Goal: Task Accomplishment & Management: Use online tool/utility

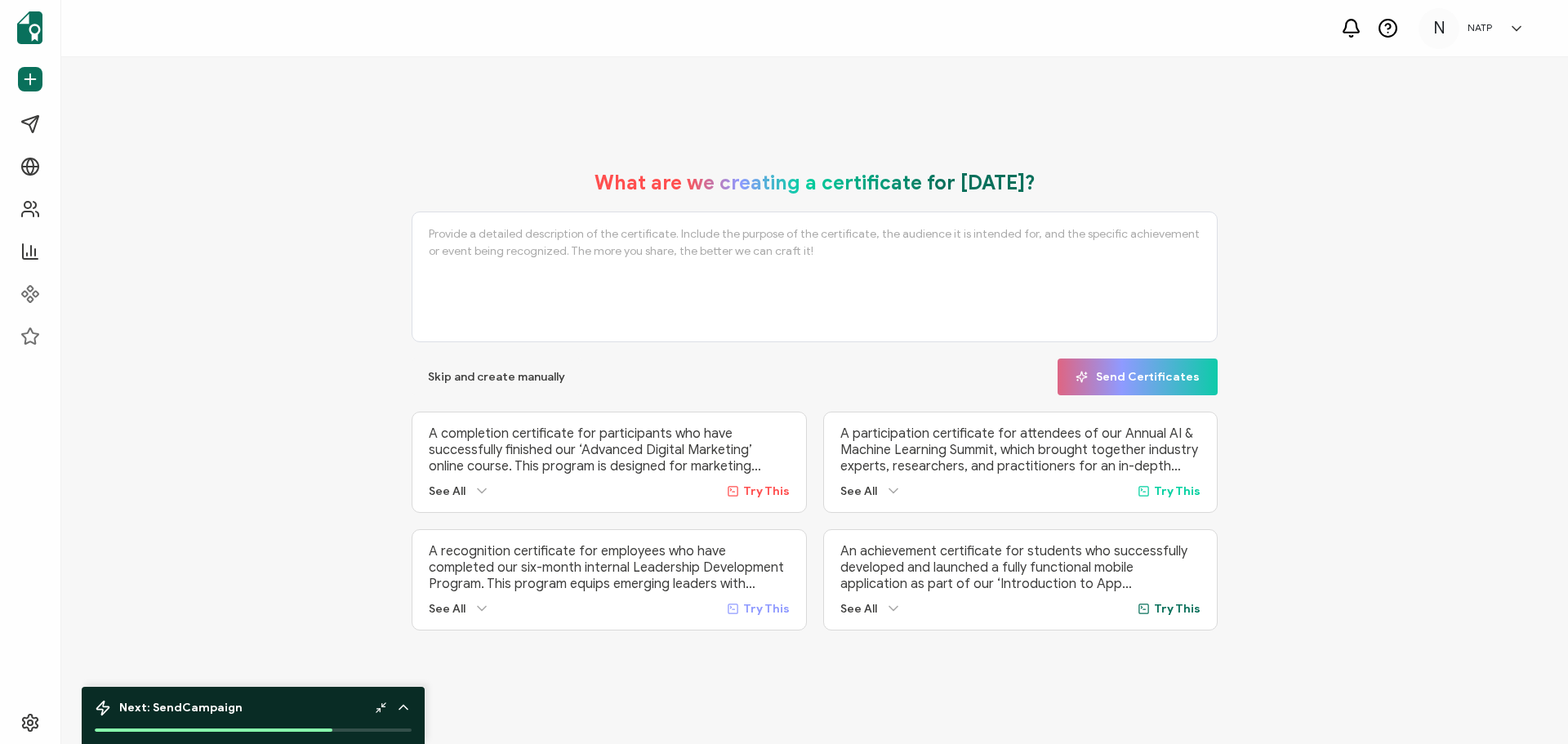
click at [176, 456] on div "What are we creating a certificate for [DATE]? Skip and create manually Send Ce…" at bounding box center [814, 400] width 1425 height 492
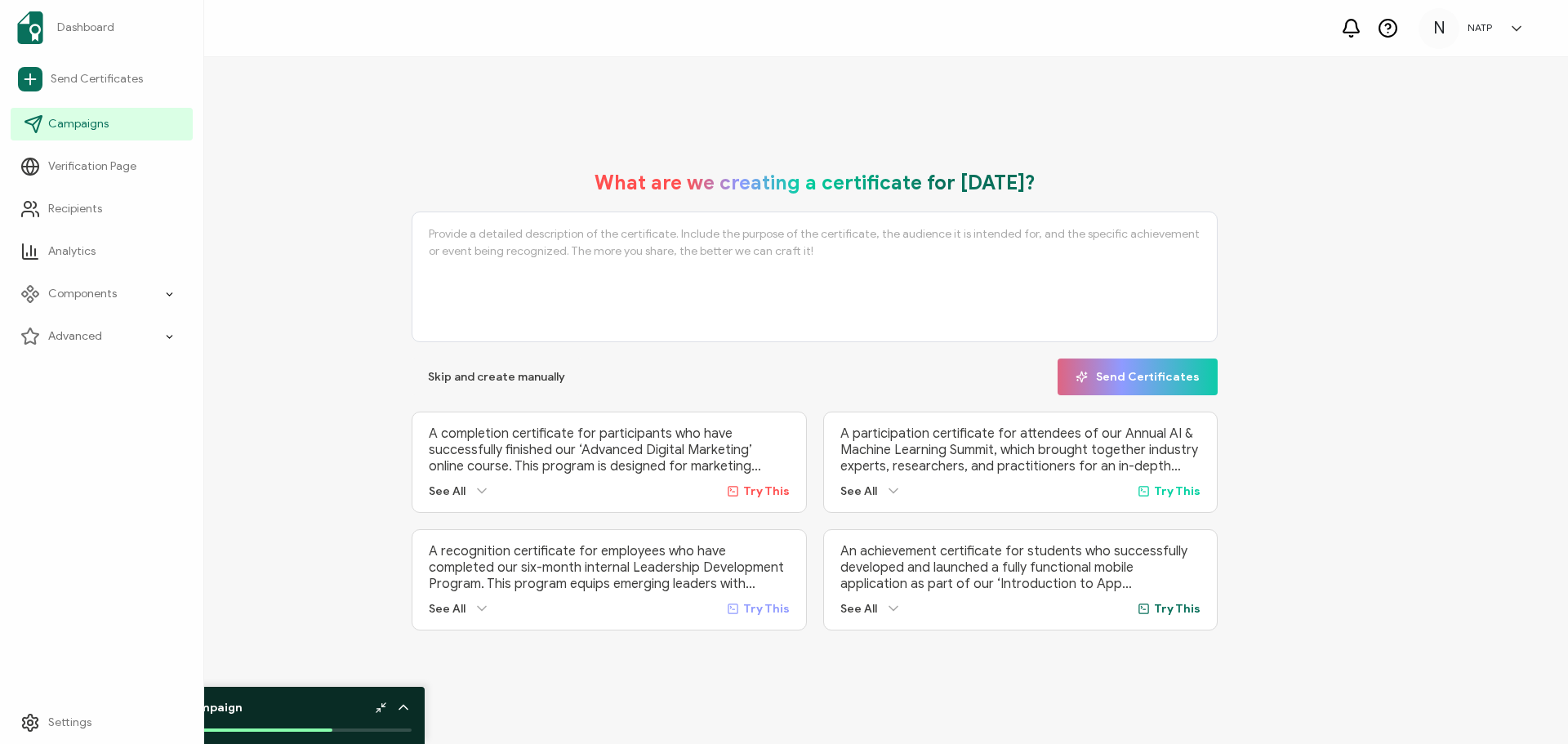
click at [87, 116] on span "Campaigns" at bounding box center [78, 123] width 60 height 16
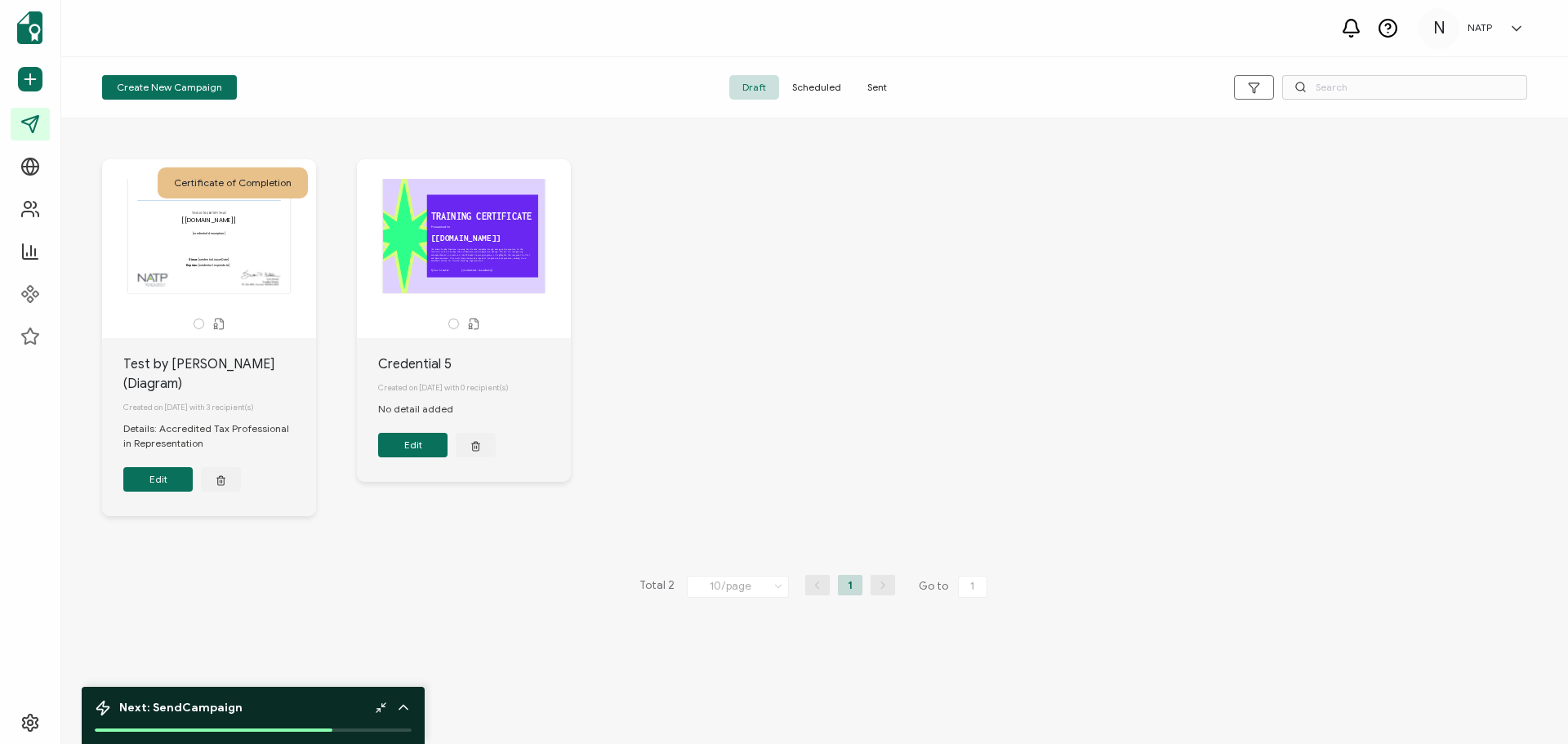
click at [164, 468] on button "Edit" at bounding box center [158, 480] width 70 height 25
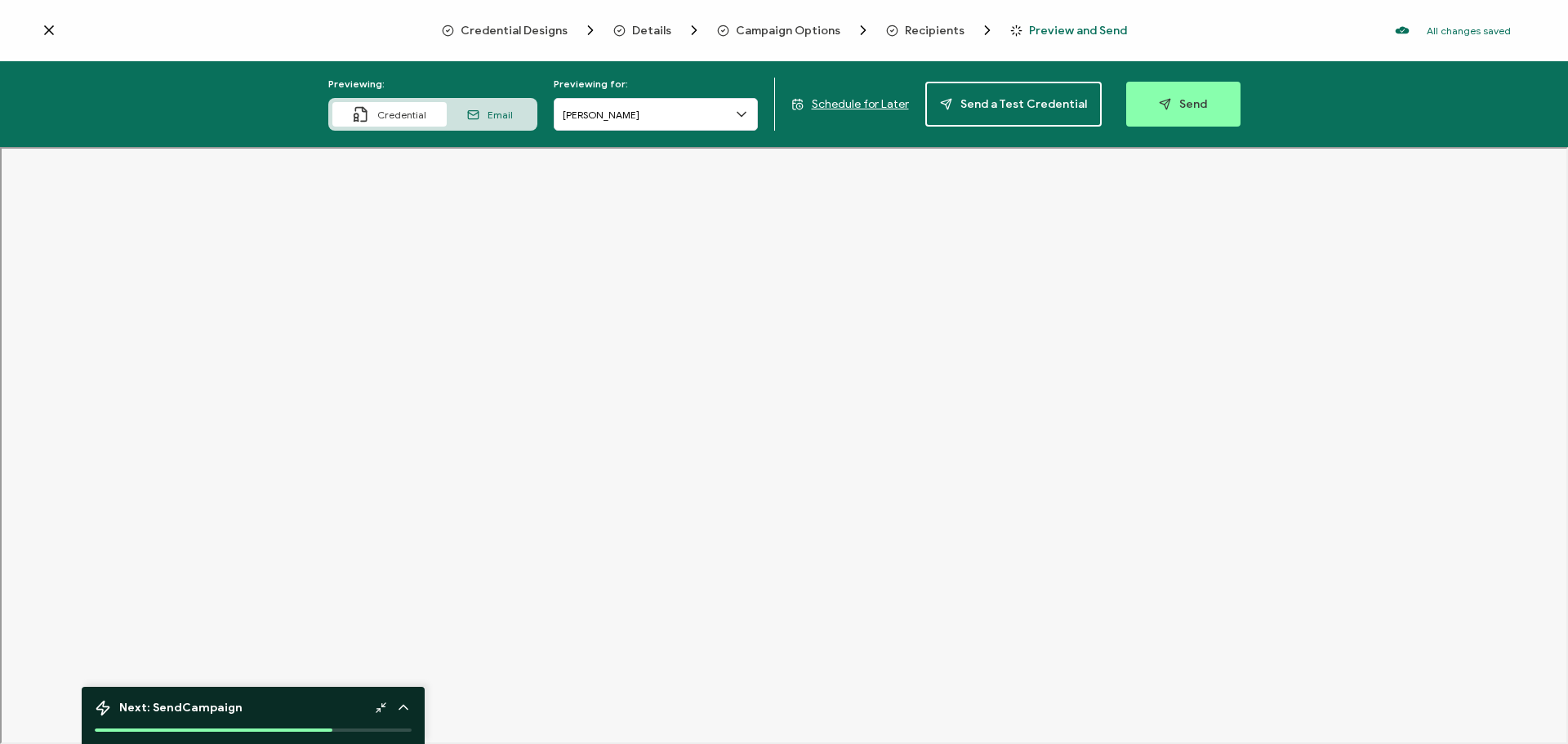
click at [40, 25] on div "Credential Designs Details Campaign Options Recipients Preview and Send All cha…" at bounding box center [784, 31] width 1568 height 61
click at [43, 28] on icon at bounding box center [48, 30] width 16 height 16
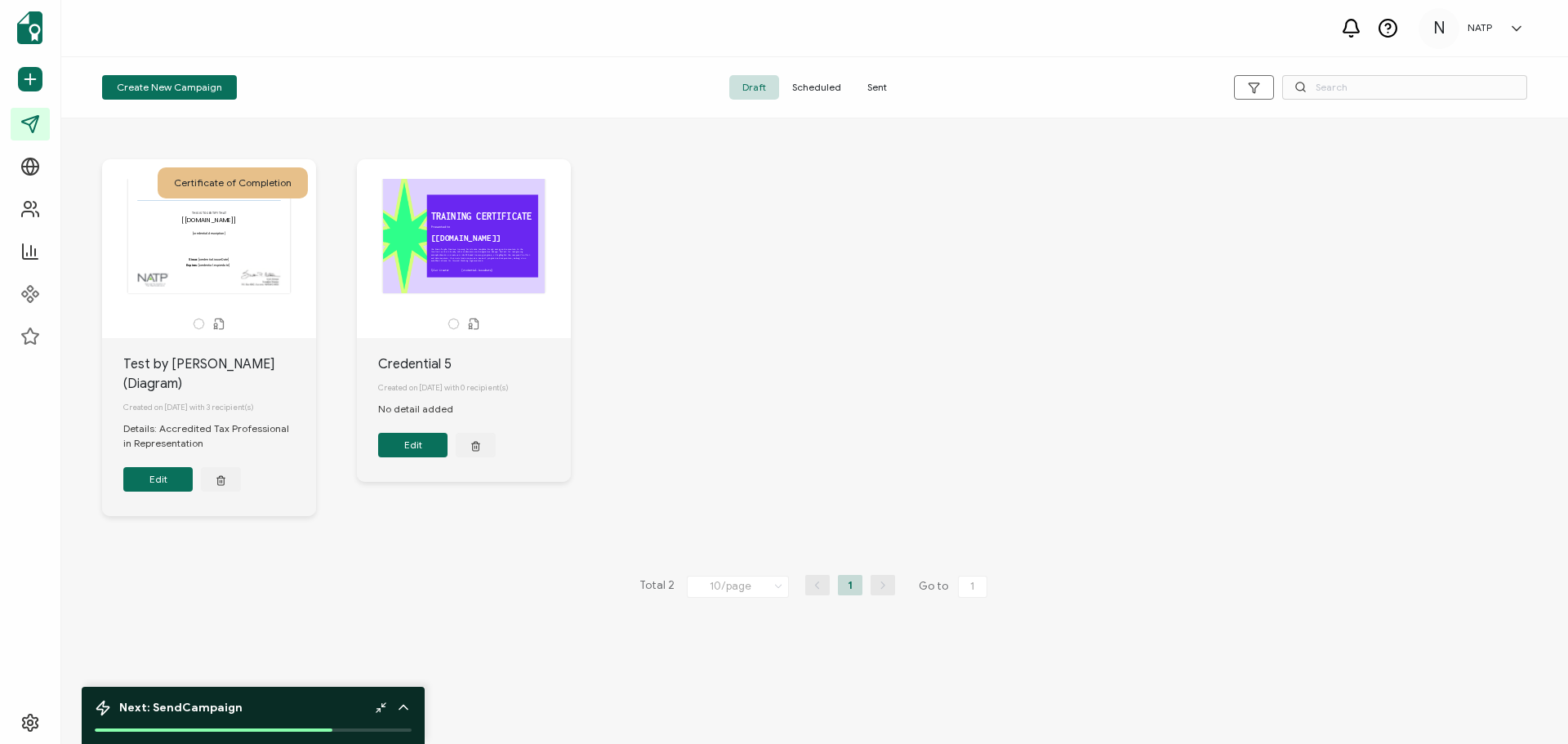
click at [144, 468] on button "Edit" at bounding box center [158, 480] width 70 height 25
